Goal: Transaction & Acquisition: Purchase product/service

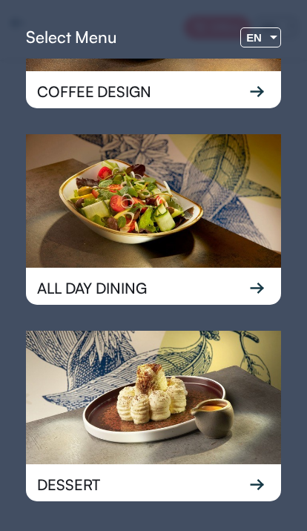
scroll to position [121, 0]
click at [263, 32] on div "EN" at bounding box center [254, 37] width 26 height 19
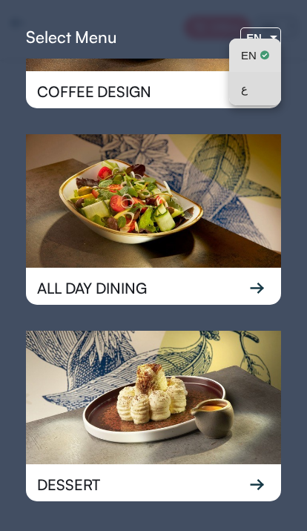
click at [256, 88] on div "ع" at bounding box center [255, 88] width 28 height 33
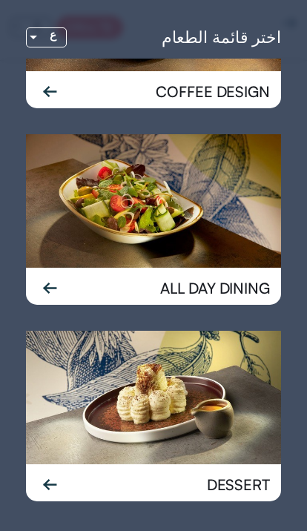
click at [73, 424] on img at bounding box center [153, 398] width 255 height 134
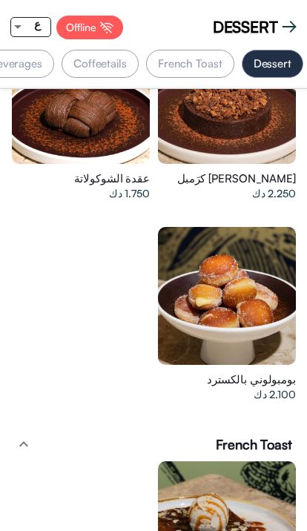
scroll to position [2125, 0]
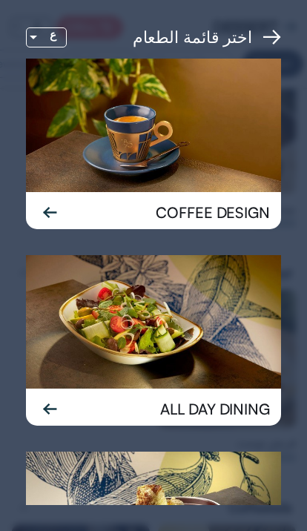
click at [293, 31] on div "اختر قائمة الطعام ع COFFEE DESIGN ALL DAY DINING DESSERT" at bounding box center [153, 265] width 307 height 531
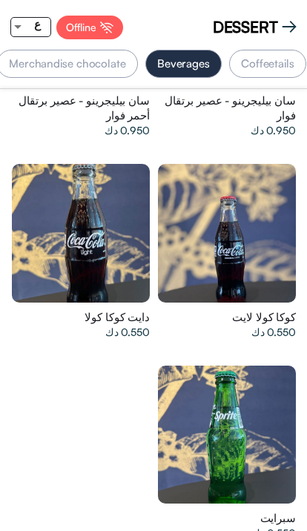
scroll to position [0, -168]
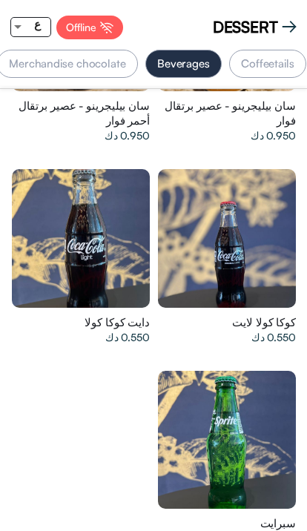
click at [289, 20] on img at bounding box center [289, 26] width 15 height 15
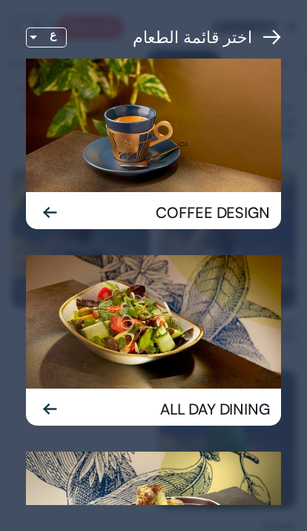
click at [63, 382] on img at bounding box center [153, 322] width 255 height 134
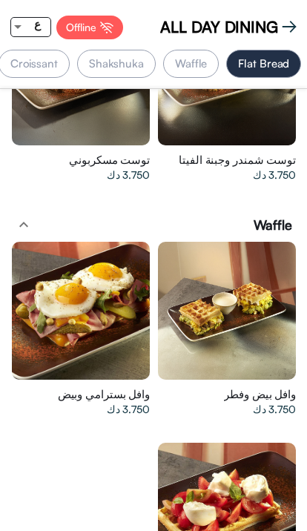
scroll to position [0, 0]
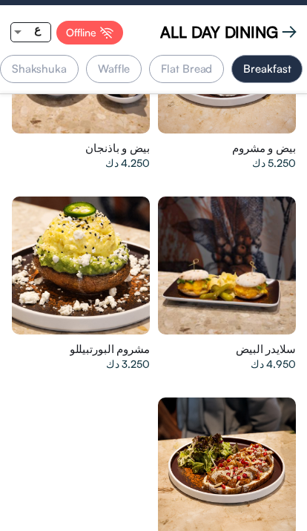
scroll to position [365, 0]
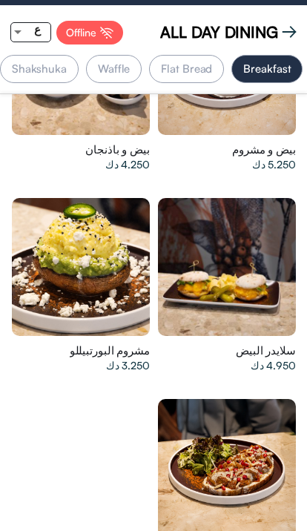
click at [278, 27] on span "ALL DAY DINING" at bounding box center [219, 32] width 118 height 22
click at [285, 32] on img at bounding box center [289, 31] width 15 height 15
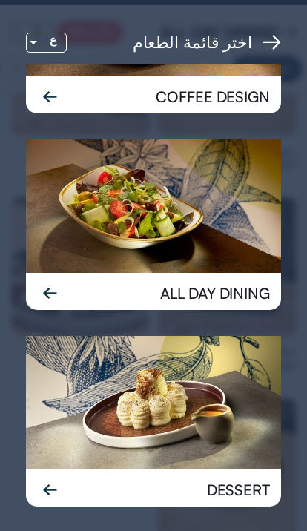
scroll to position [121, 0]
click at [224, 387] on img at bounding box center [153, 403] width 255 height 134
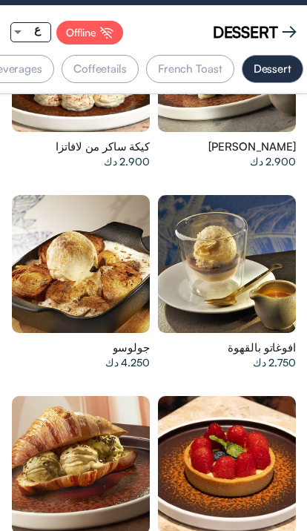
scroll to position [131, 0]
